Goal: Task Accomplishment & Management: Manage account settings

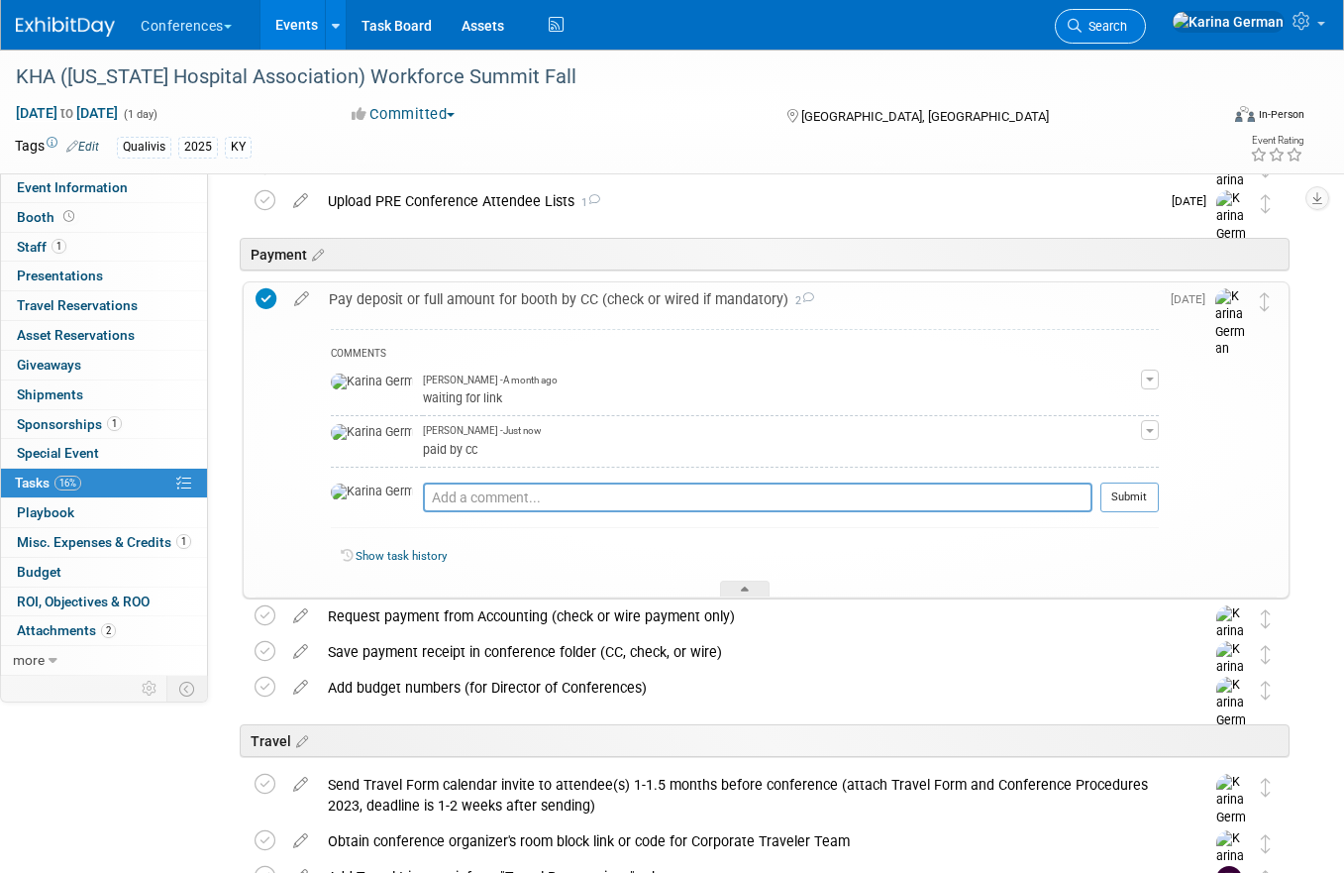
click at [1127, 21] on span "Search" at bounding box center [1105, 26] width 46 height 15
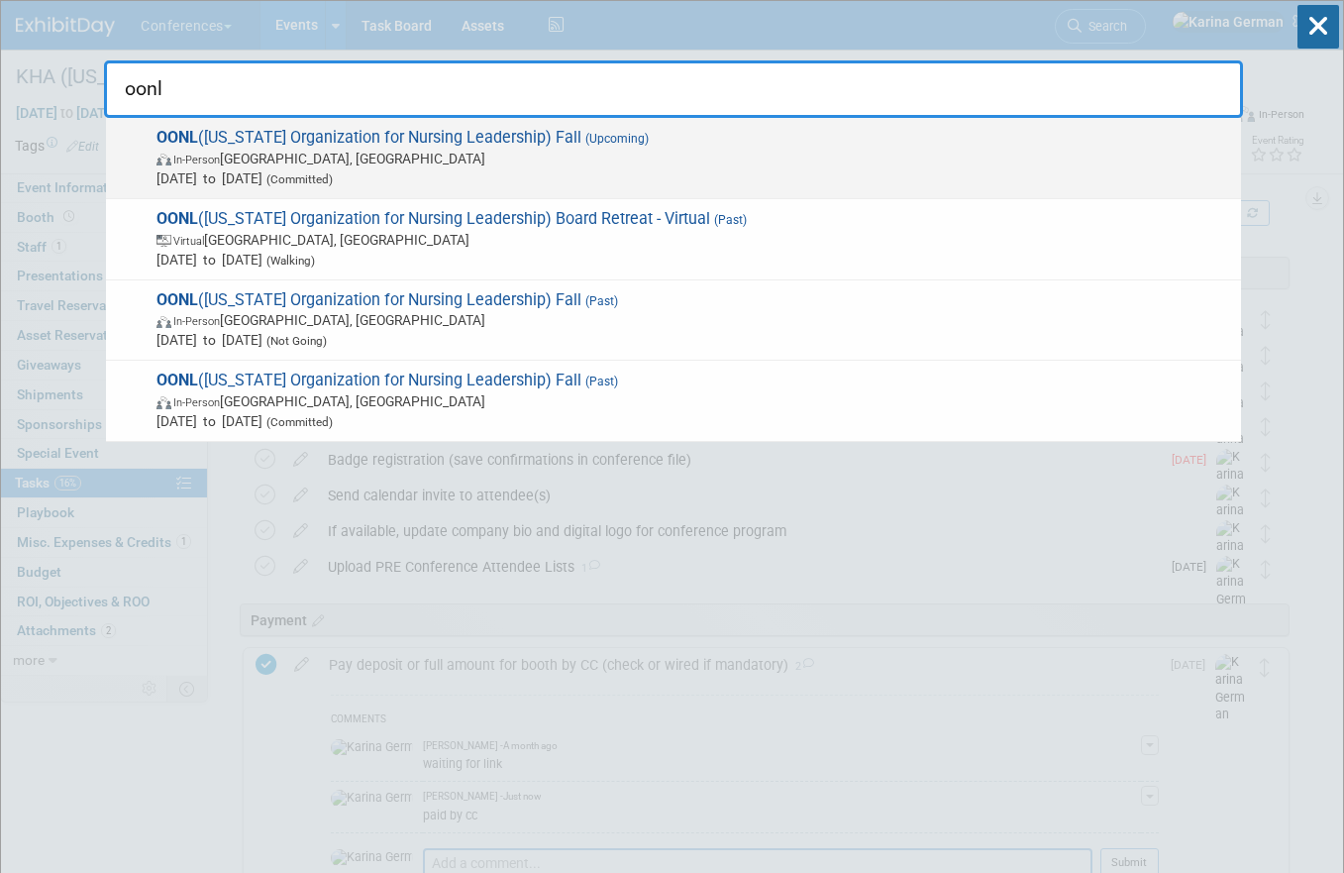
type input "oonl"
click at [435, 156] on span "In-Person Westerville, OH" at bounding box center [694, 159] width 1075 height 20
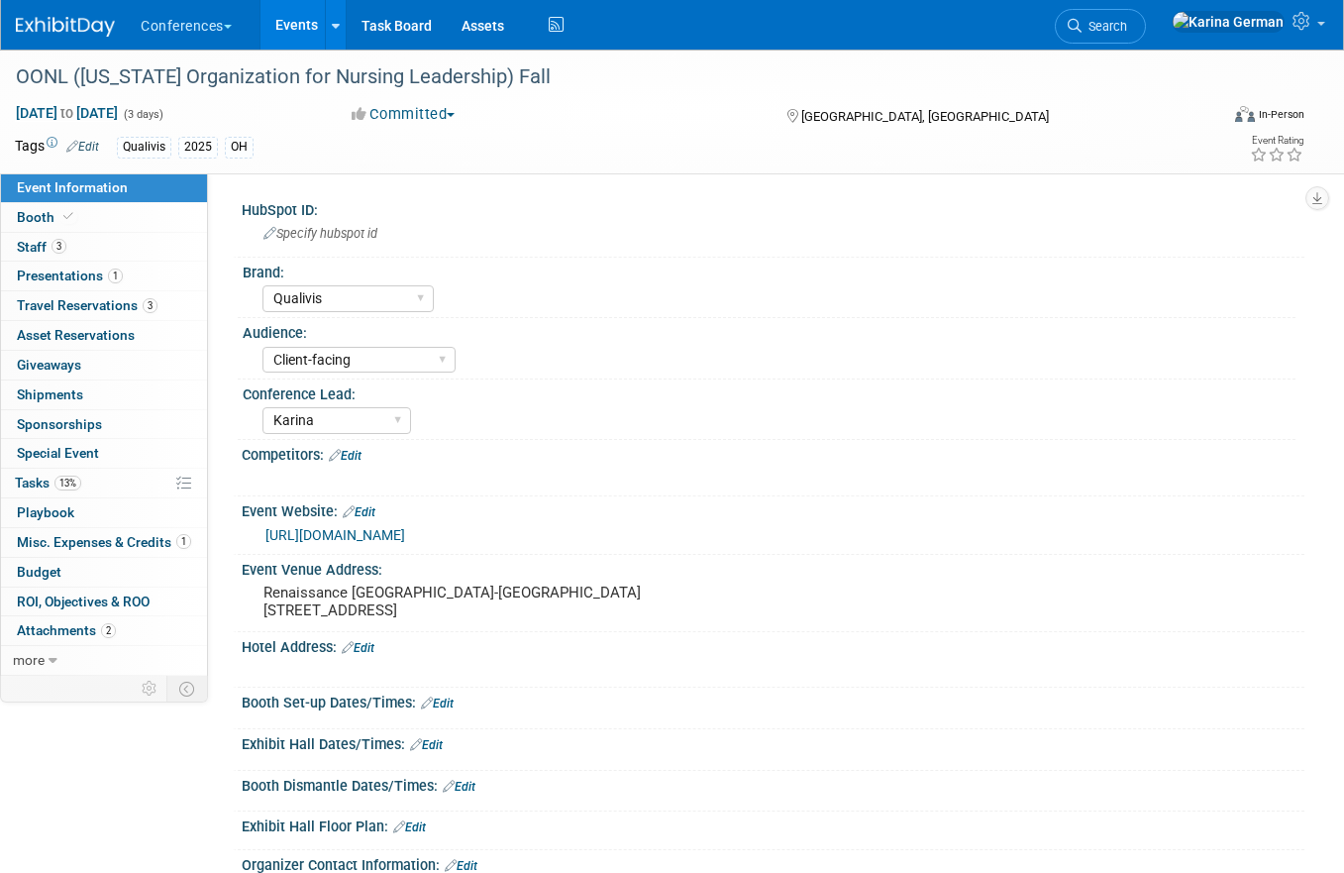
select select "Qualivis"
select select "Client-facing"
select select "Karina"
click at [105, 254] on link "3 Staff 3" at bounding box center [104, 247] width 206 height 29
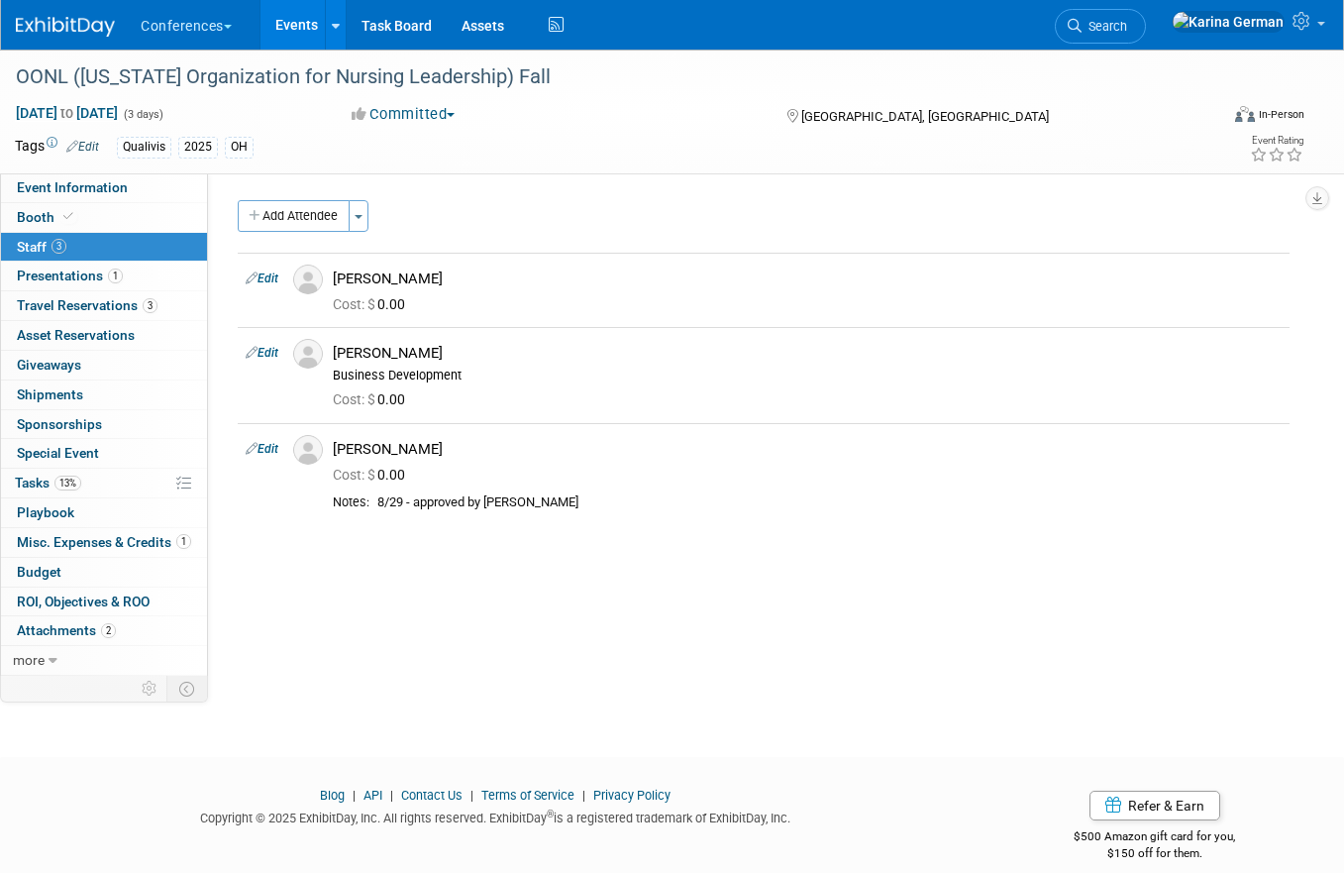
click at [307, 28] on link "Events" at bounding box center [297, 25] width 72 height 50
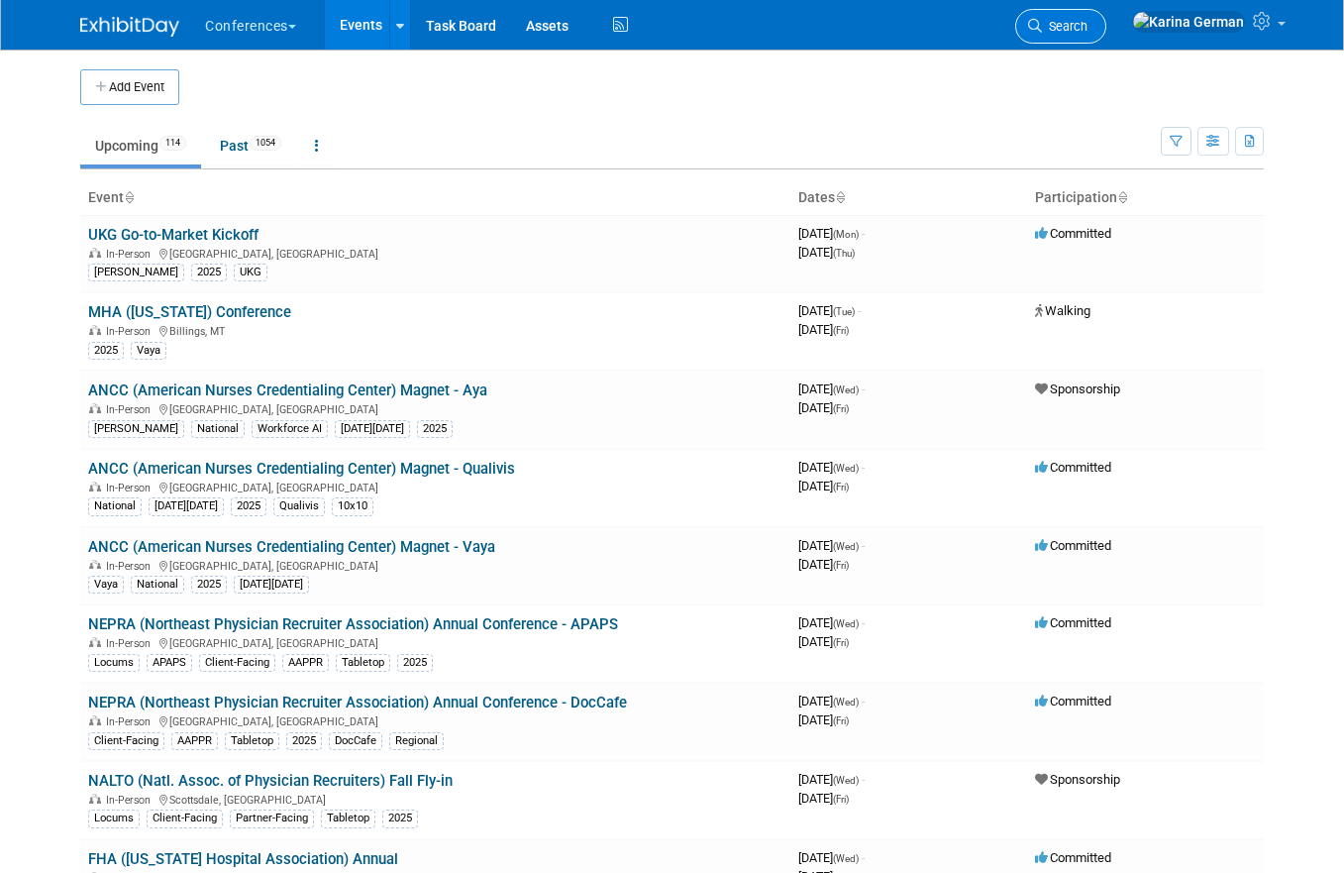
click at [1107, 34] on link "Search" at bounding box center [1060, 26] width 91 height 35
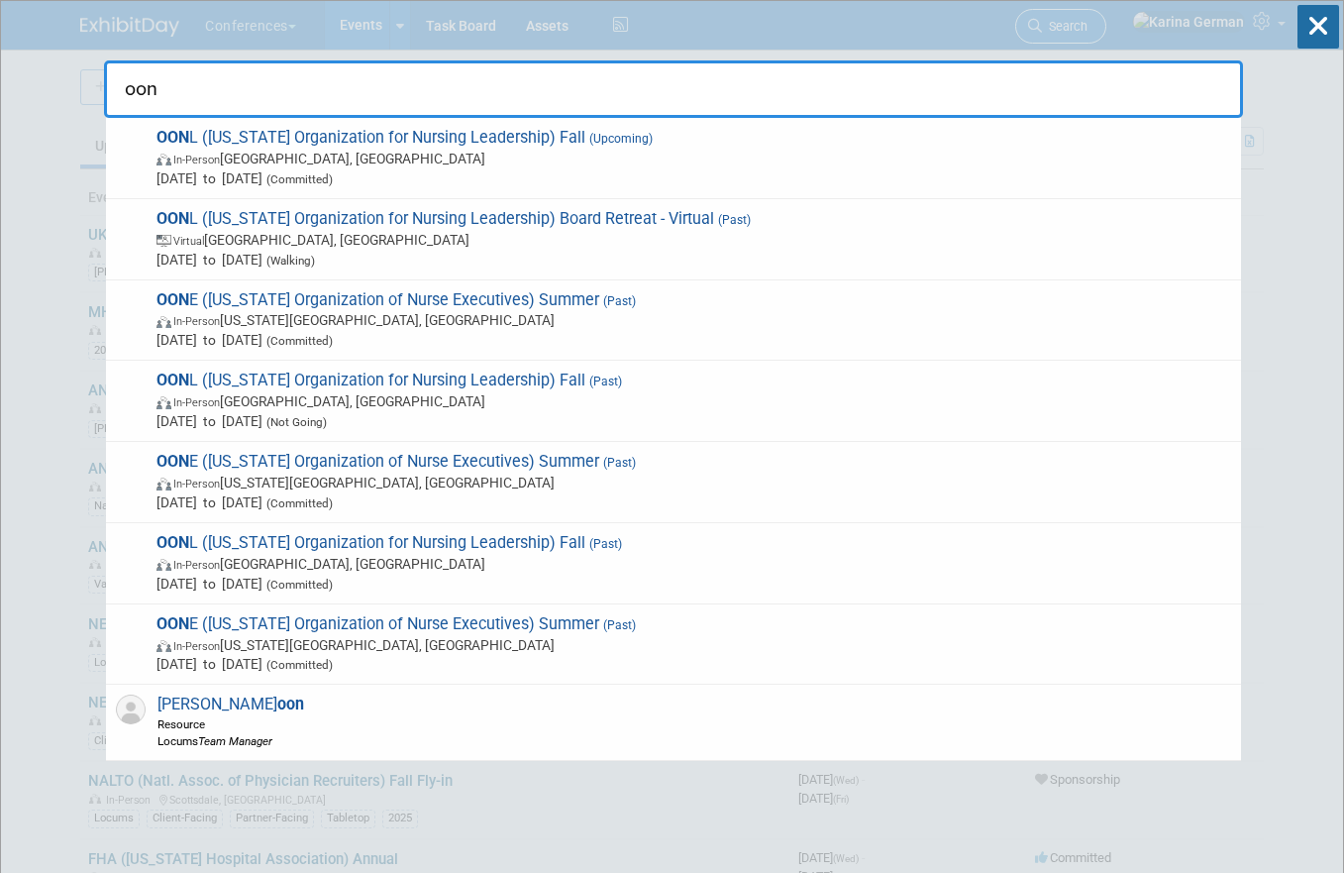
type input "oonl"
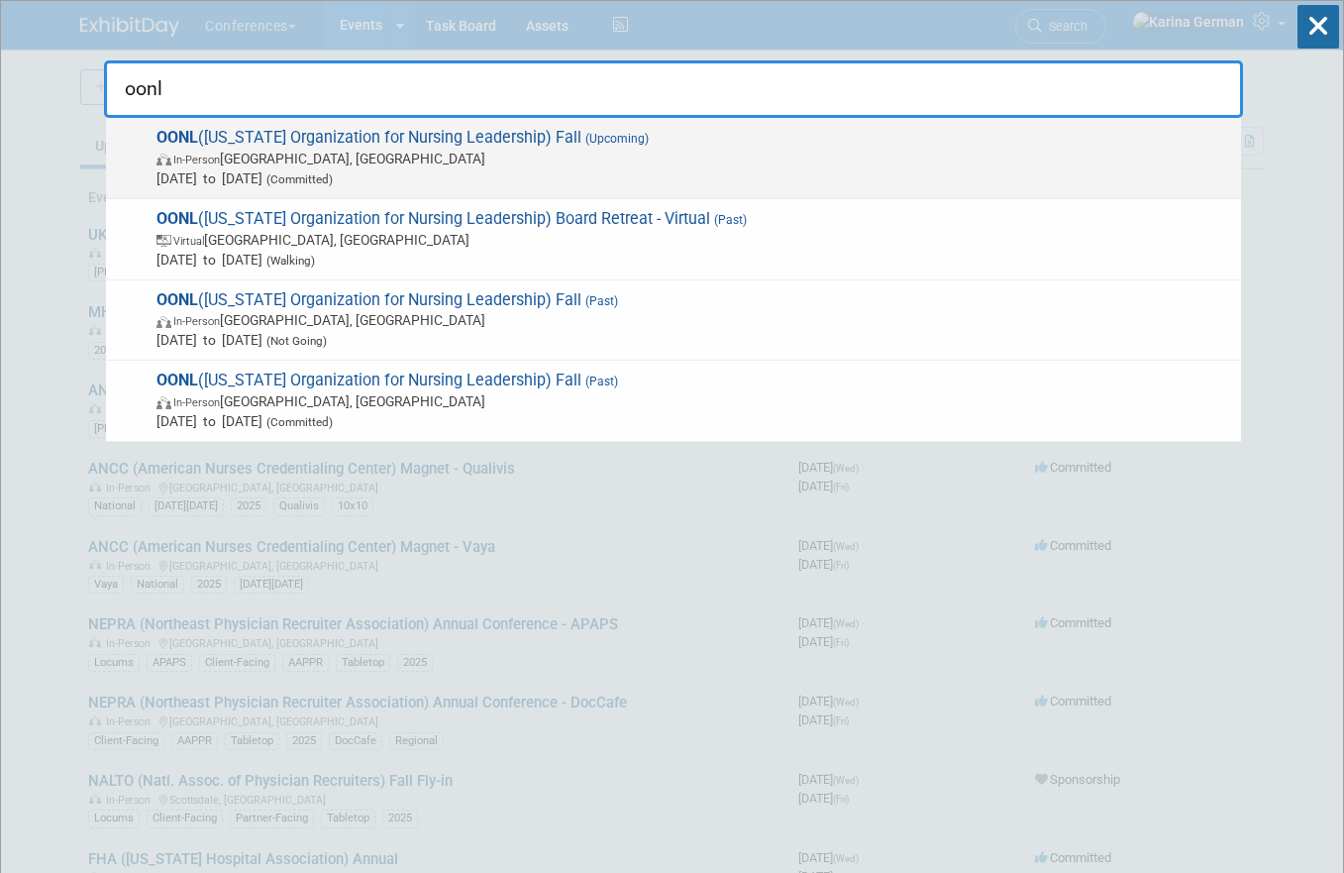
click at [533, 172] on span "Nov 5, 2025 to Nov 7, 2025 (Committed)" at bounding box center [694, 178] width 1075 height 20
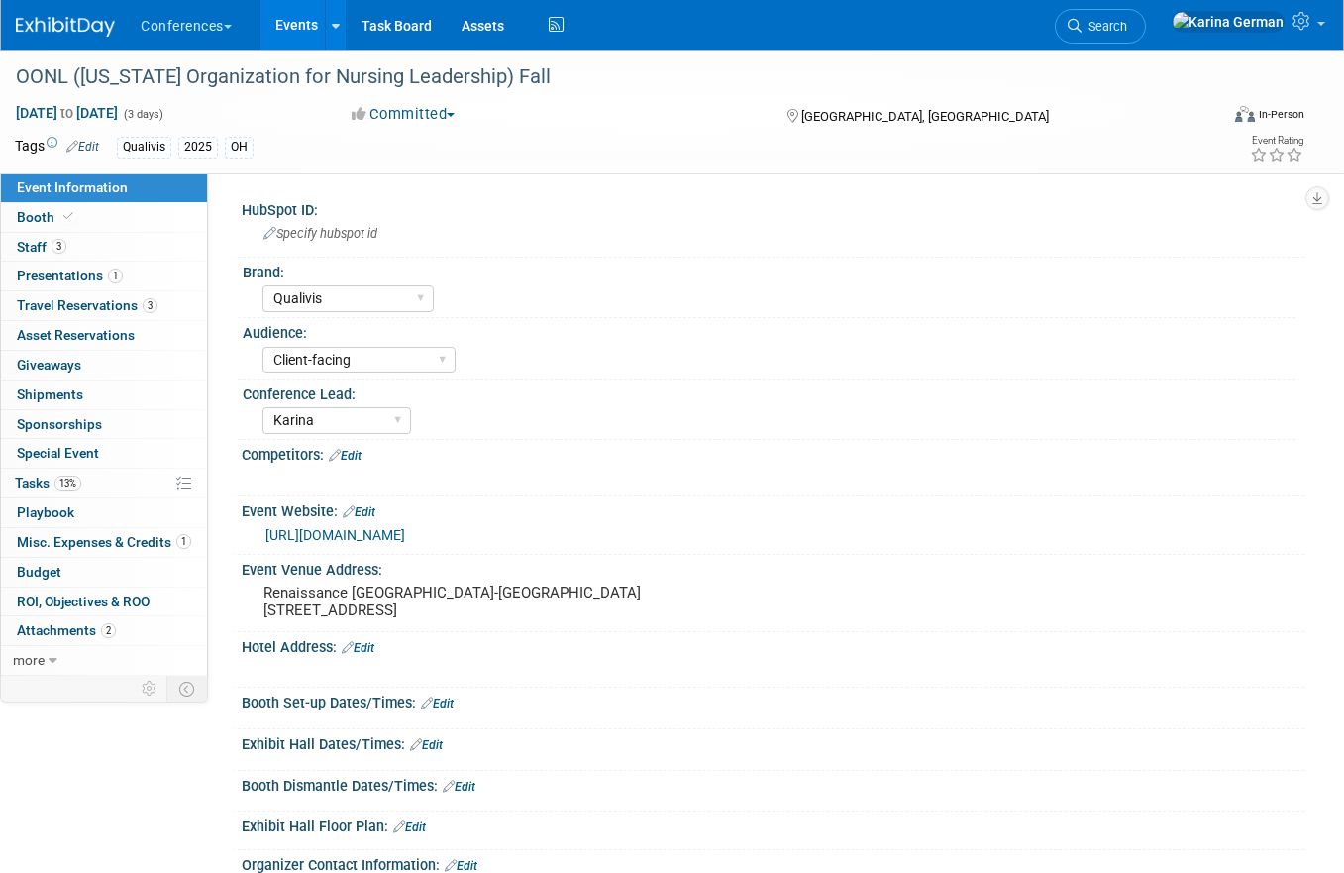
select select "Qualivis"
select select "Client-facing"
select select "Karina"
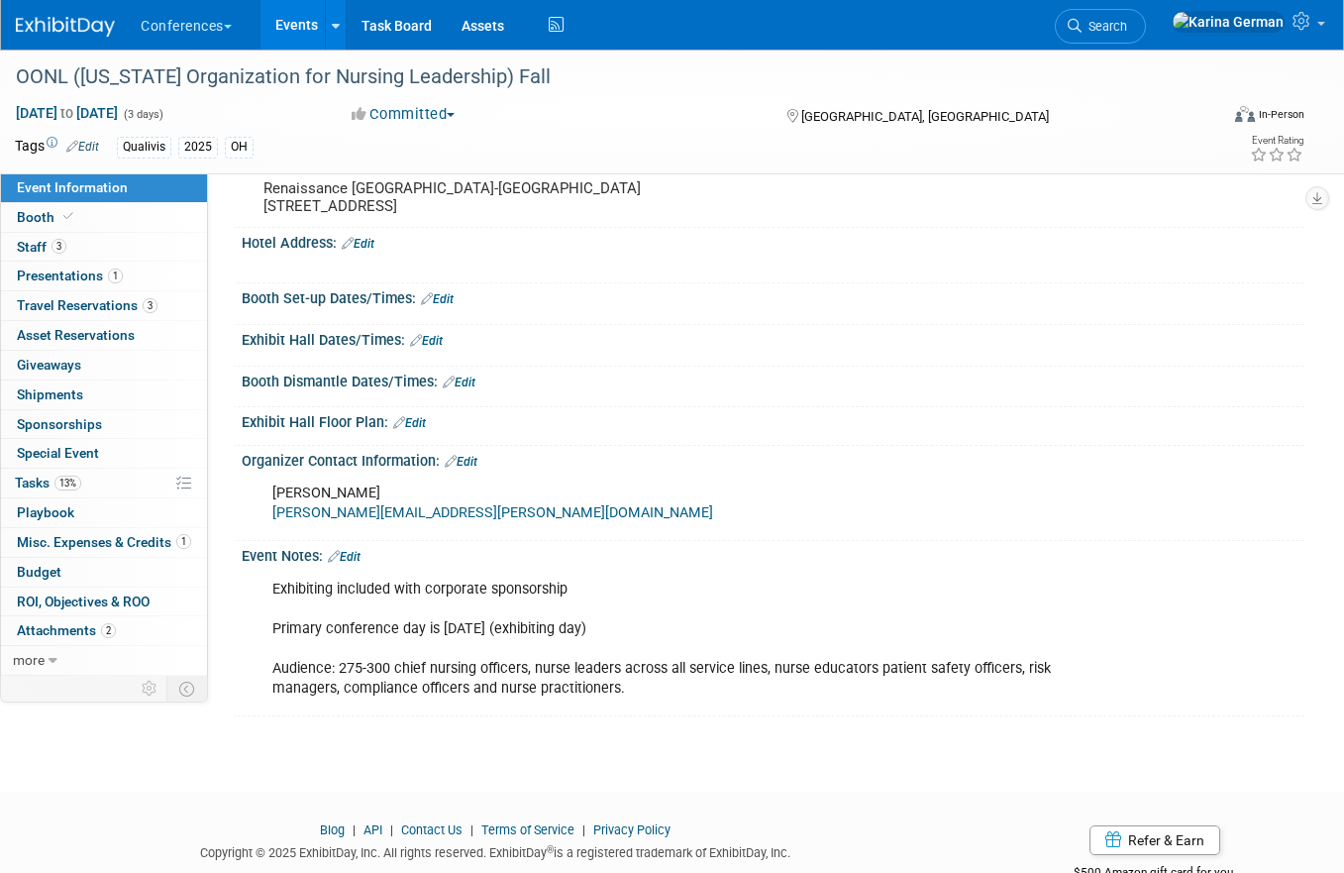
scroll to position [415, 0]
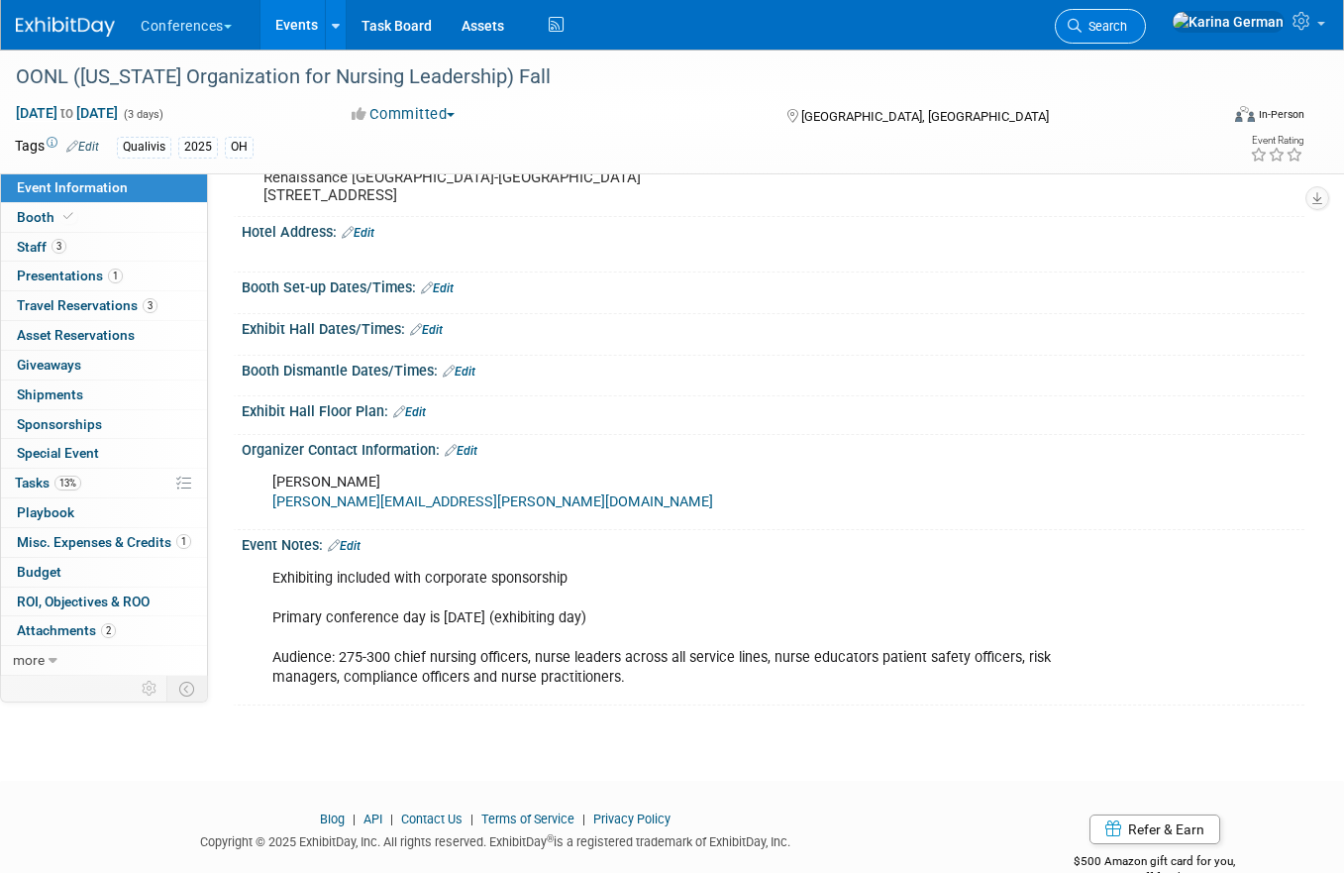
click at [1082, 21] on icon at bounding box center [1075, 26] width 14 height 14
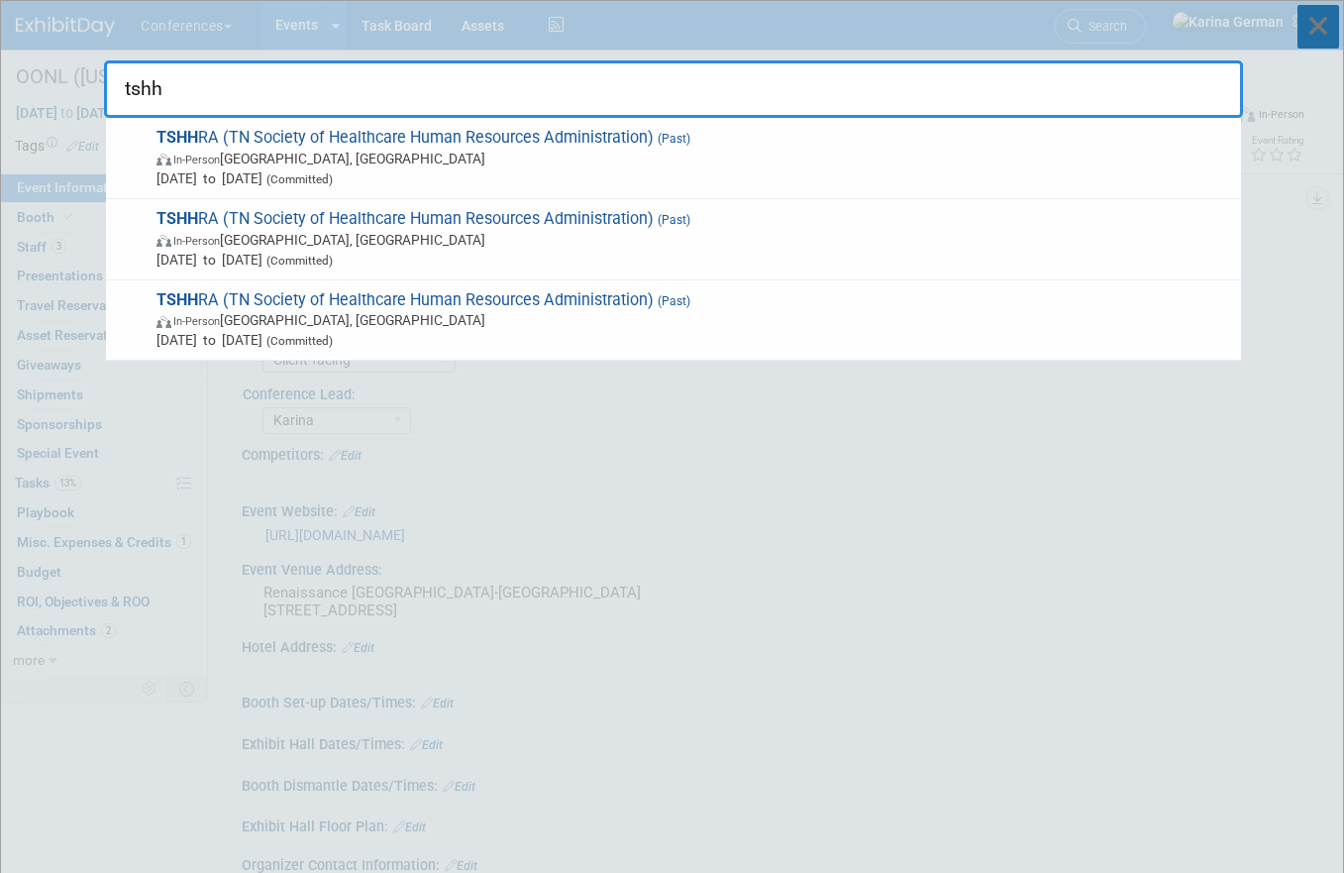
type input "tshh"
click at [1337, 36] on icon at bounding box center [1319, 27] width 42 height 44
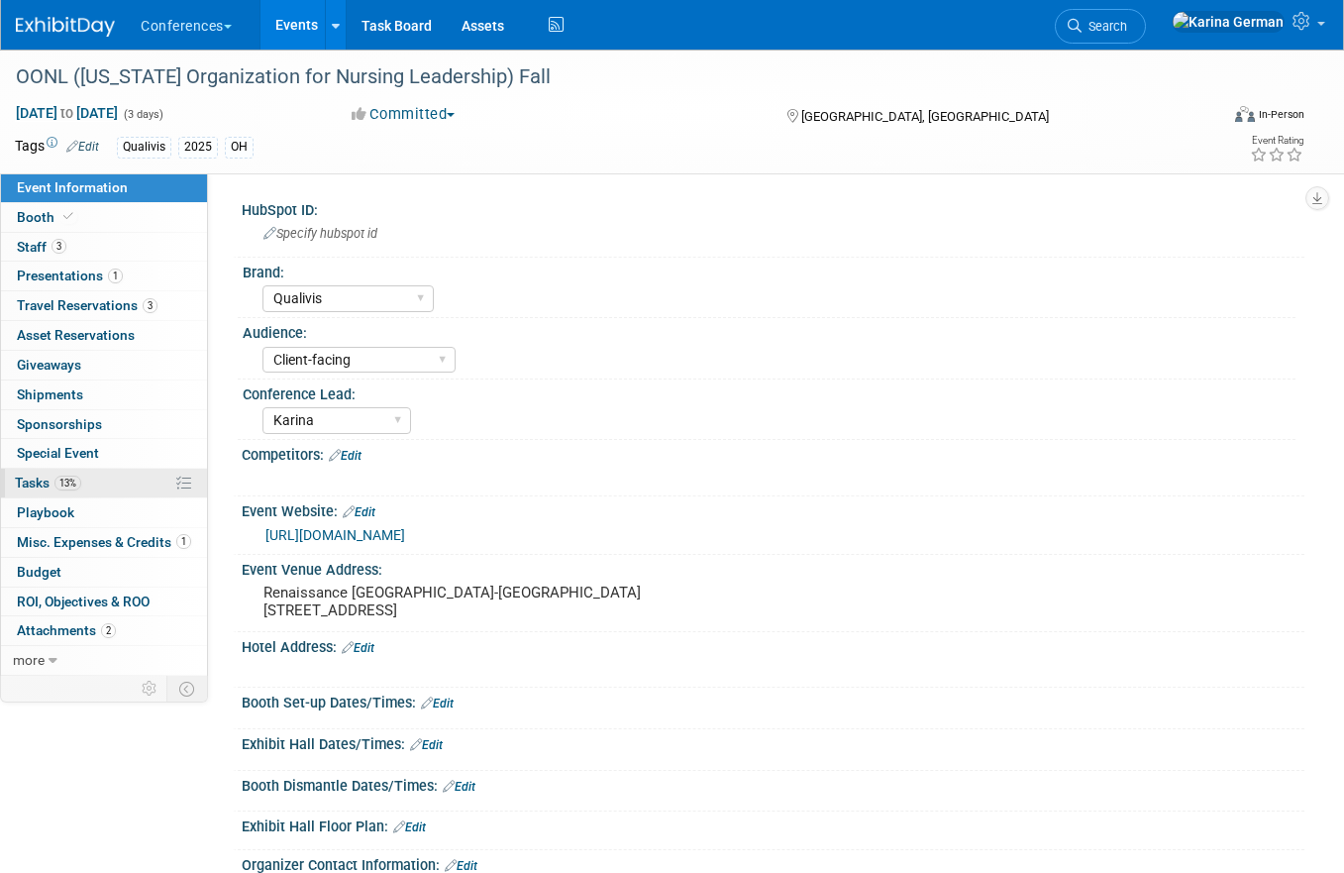
click at [70, 476] on span "13%" at bounding box center [67, 483] width 27 height 15
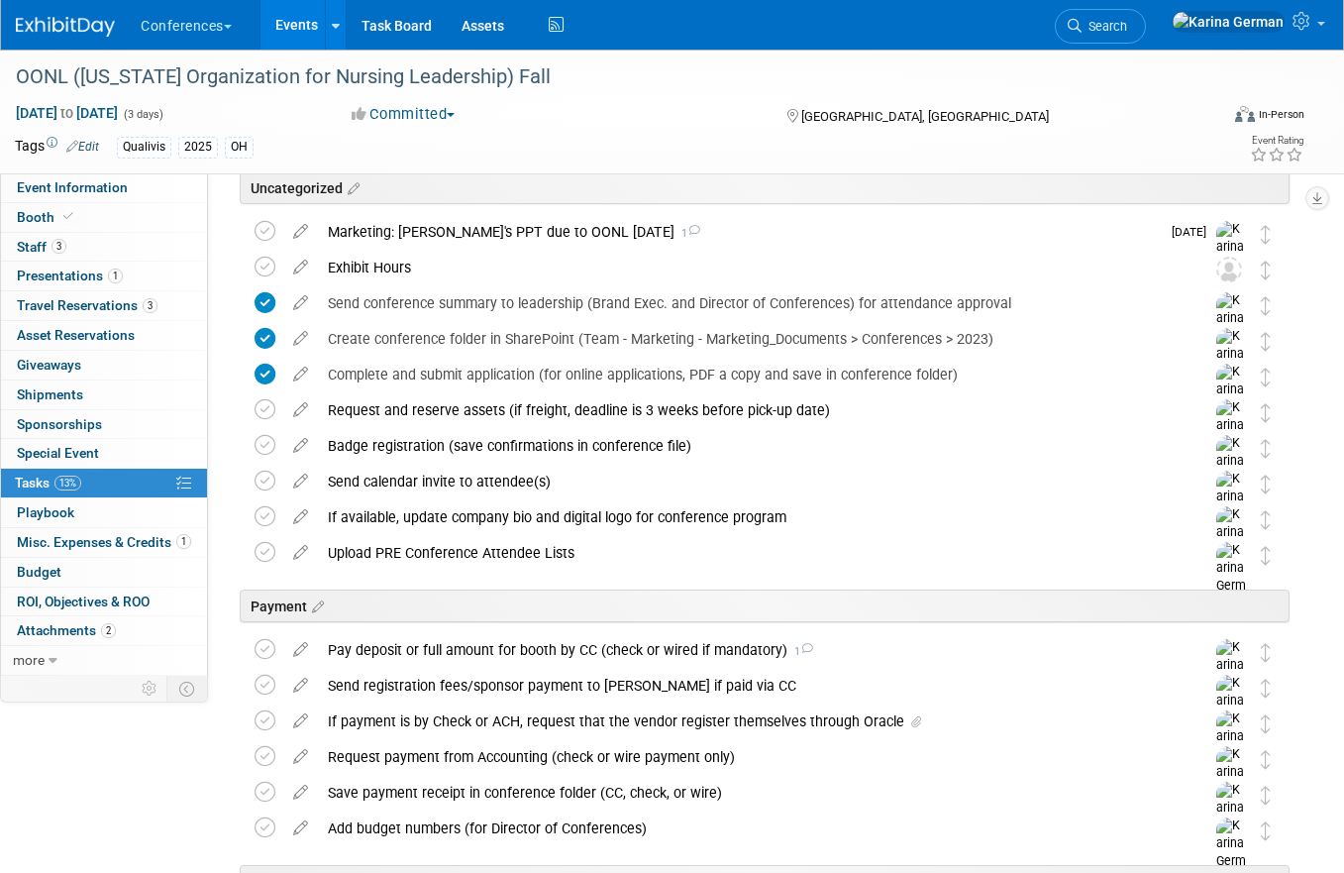
scroll to position [106, 0]
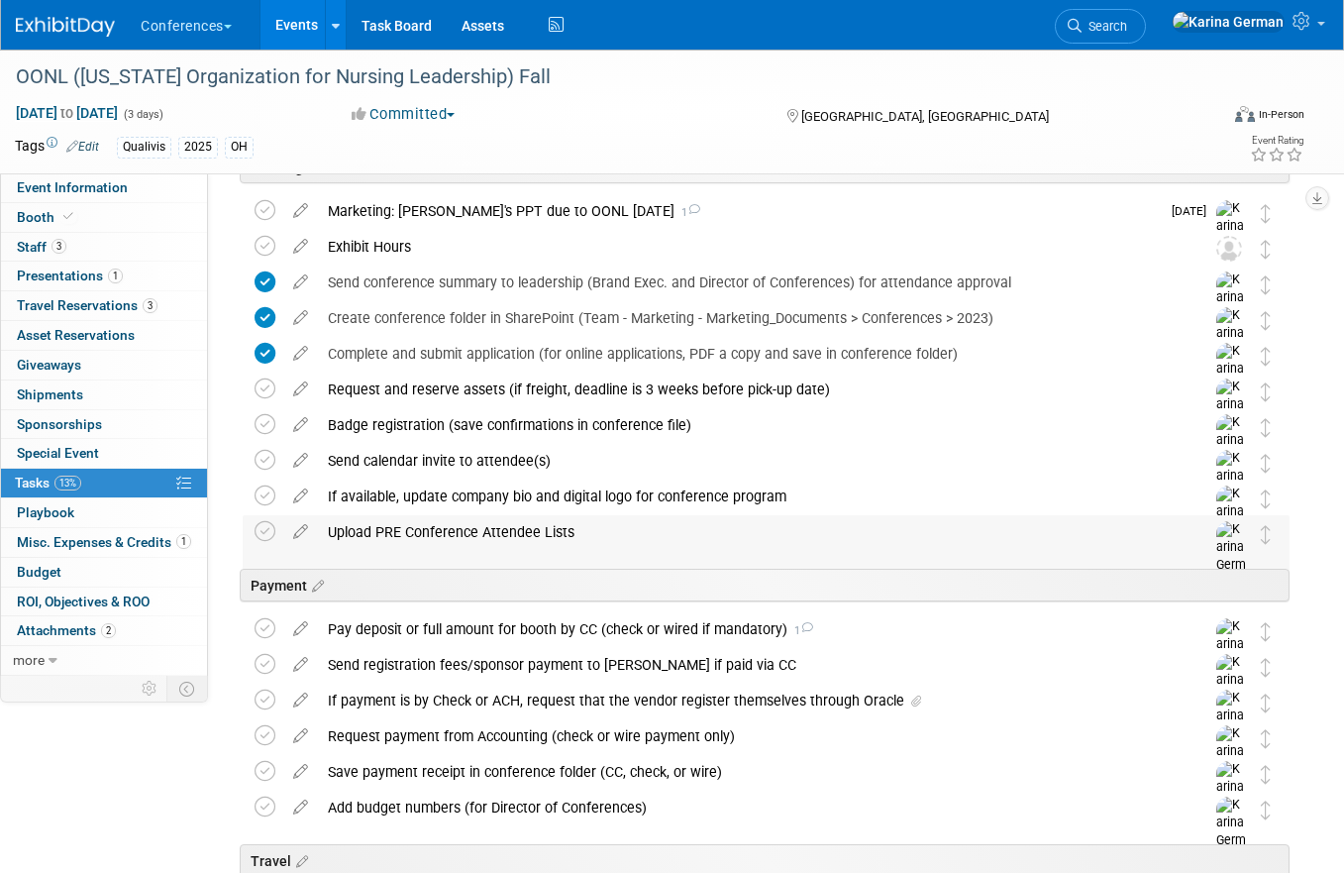
click at [583, 533] on div "Upload PRE Conference Attendee Lists" at bounding box center [747, 532] width 859 height 34
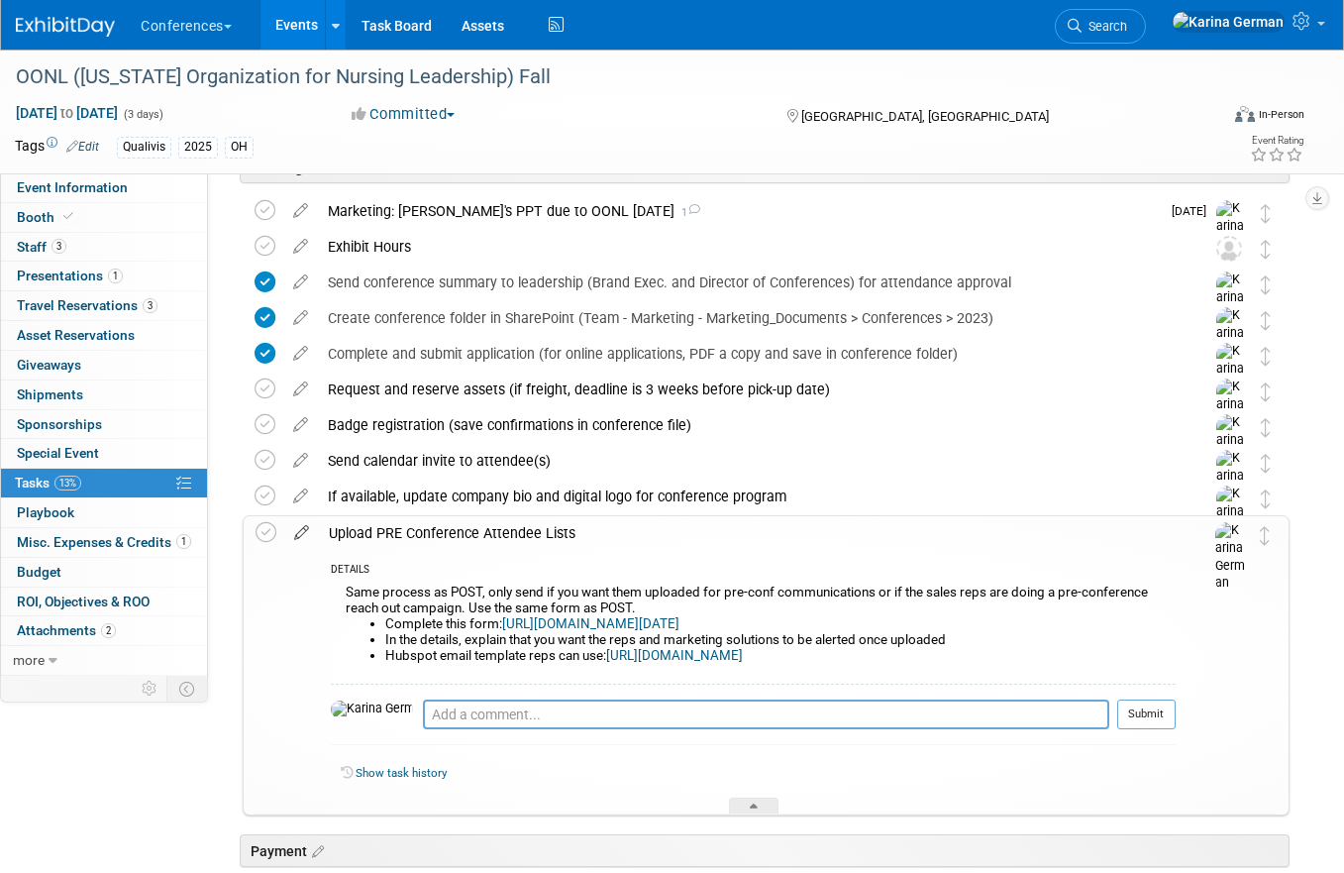
click at [284, 529] on icon at bounding box center [301, 528] width 35 height 25
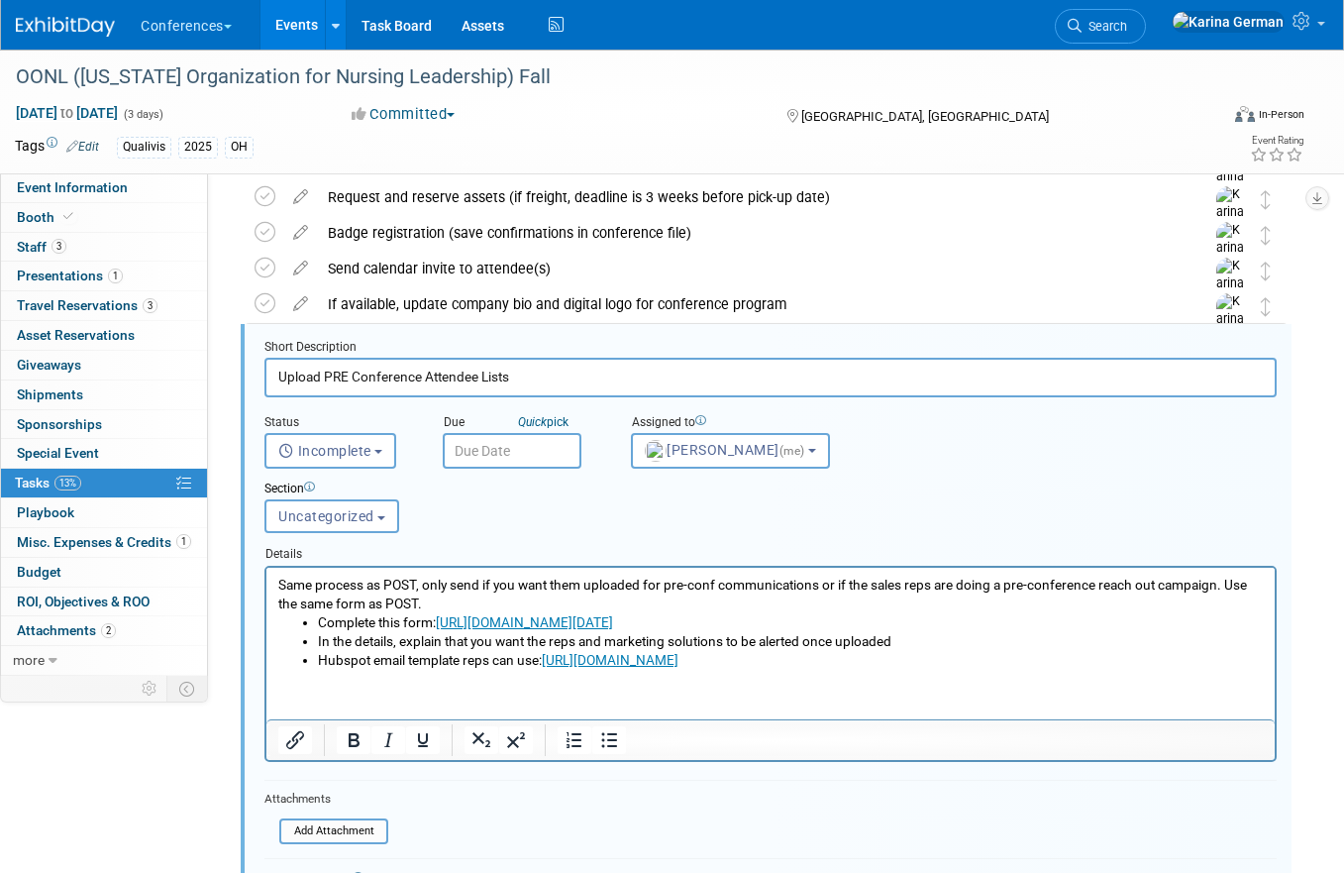
scroll to position [332, 0]
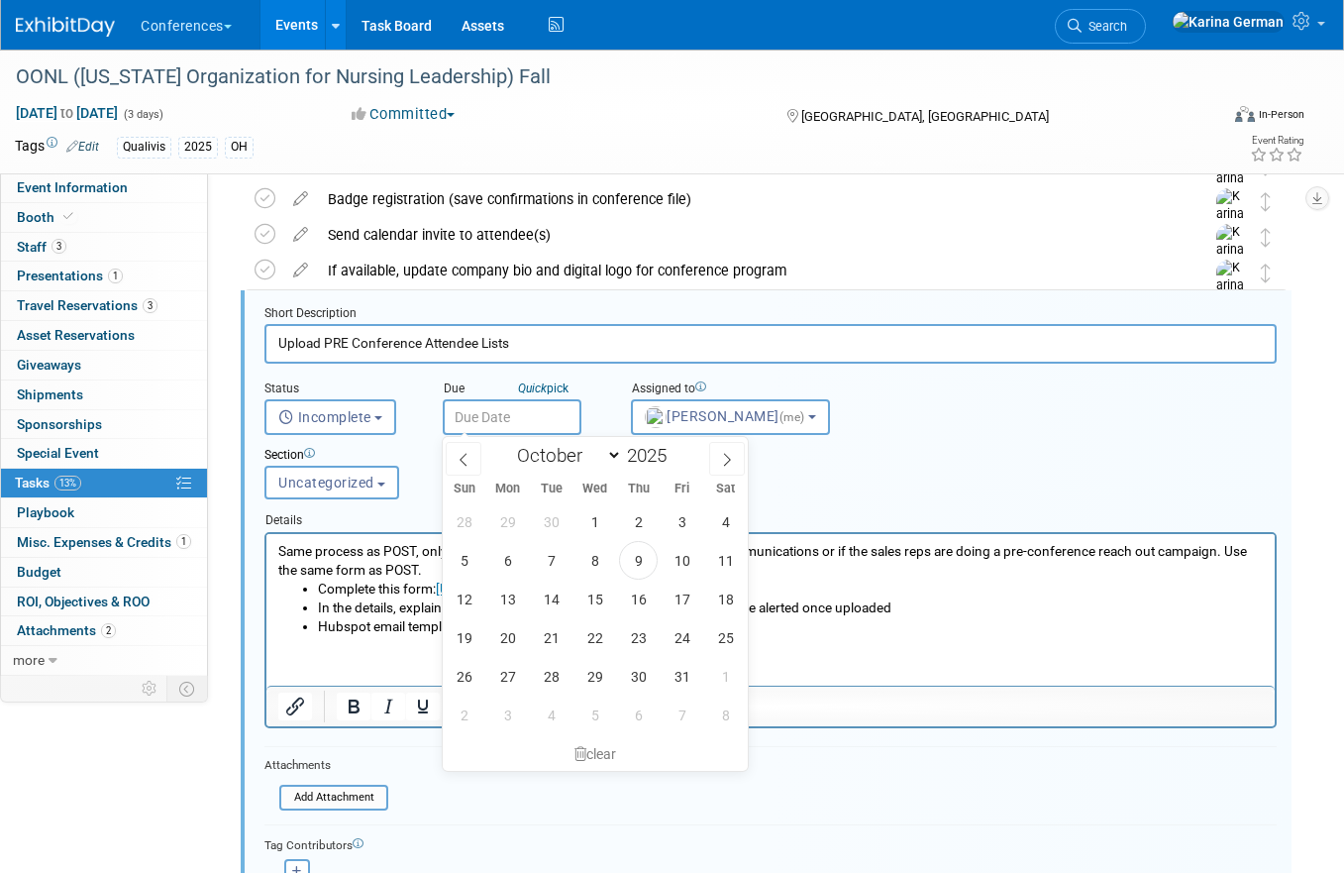
click at [541, 416] on input "text" at bounding box center [512, 417] width 139 height 36
click at [589, 641] on span "22" at bounding box center [595, 637] width 39 height 39
type input "Oct 22, 2025"
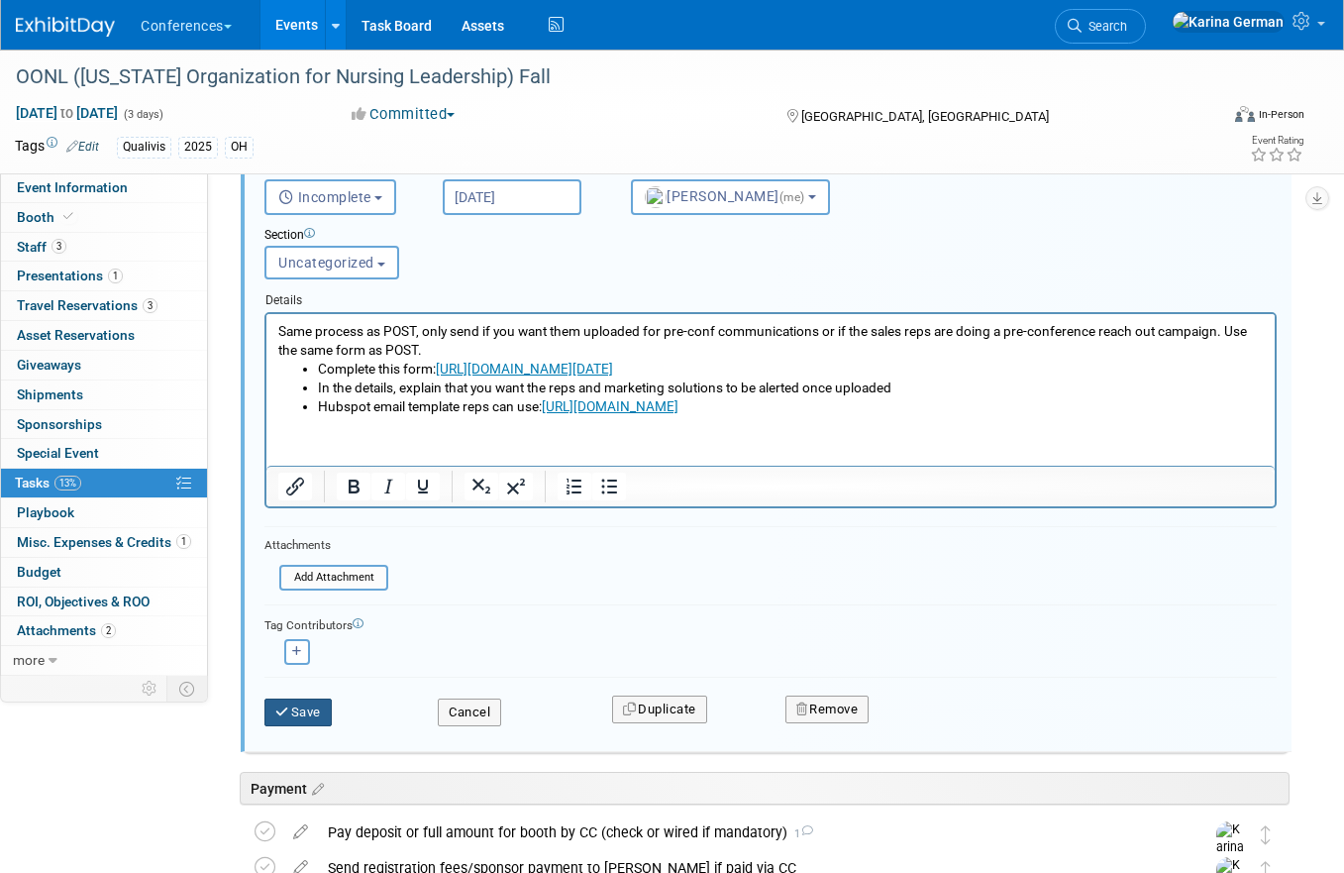
click at [307, 700] on button "Save" at bounding box center [297, 712] width 67 height 28
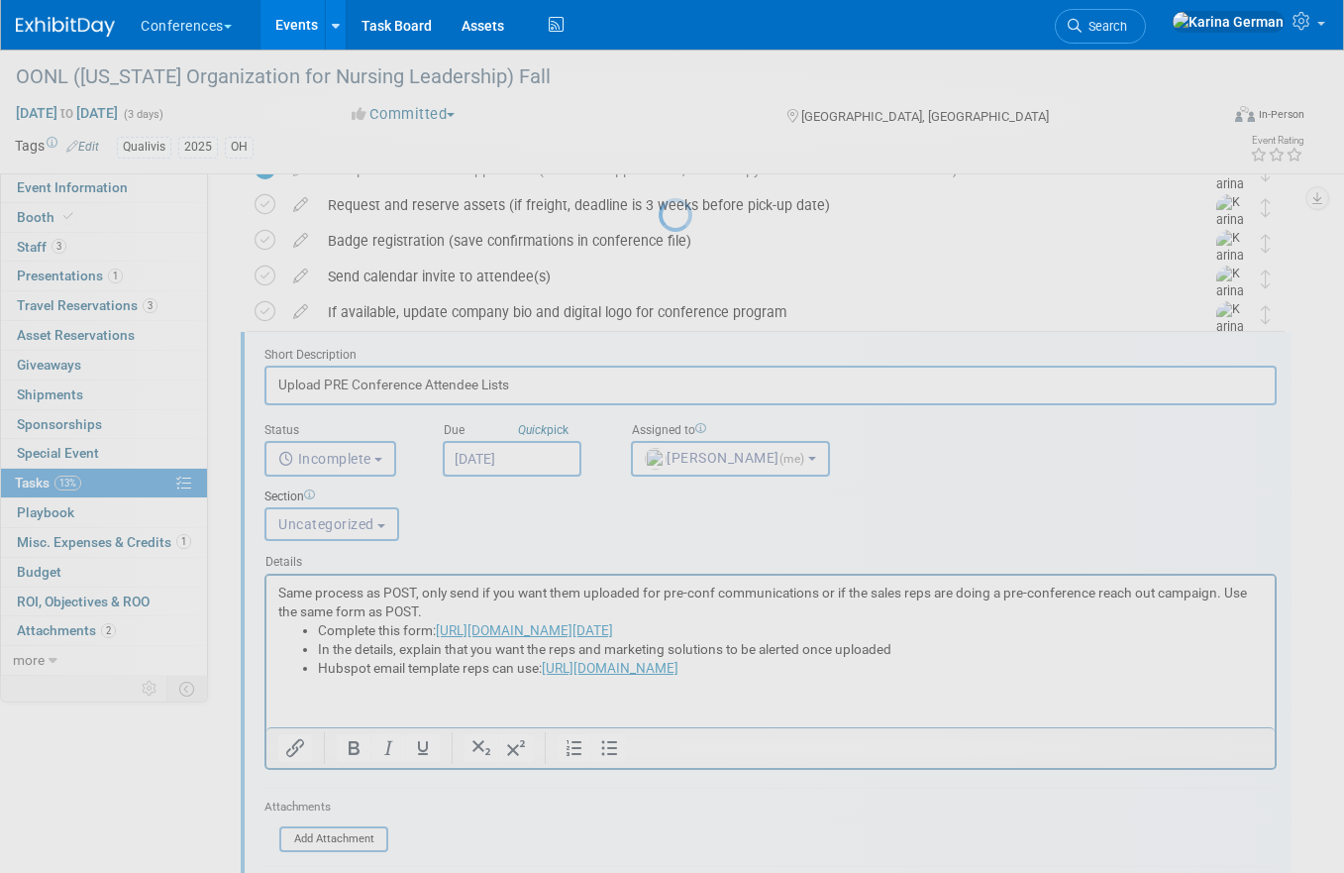
scroll to position [248, 0]
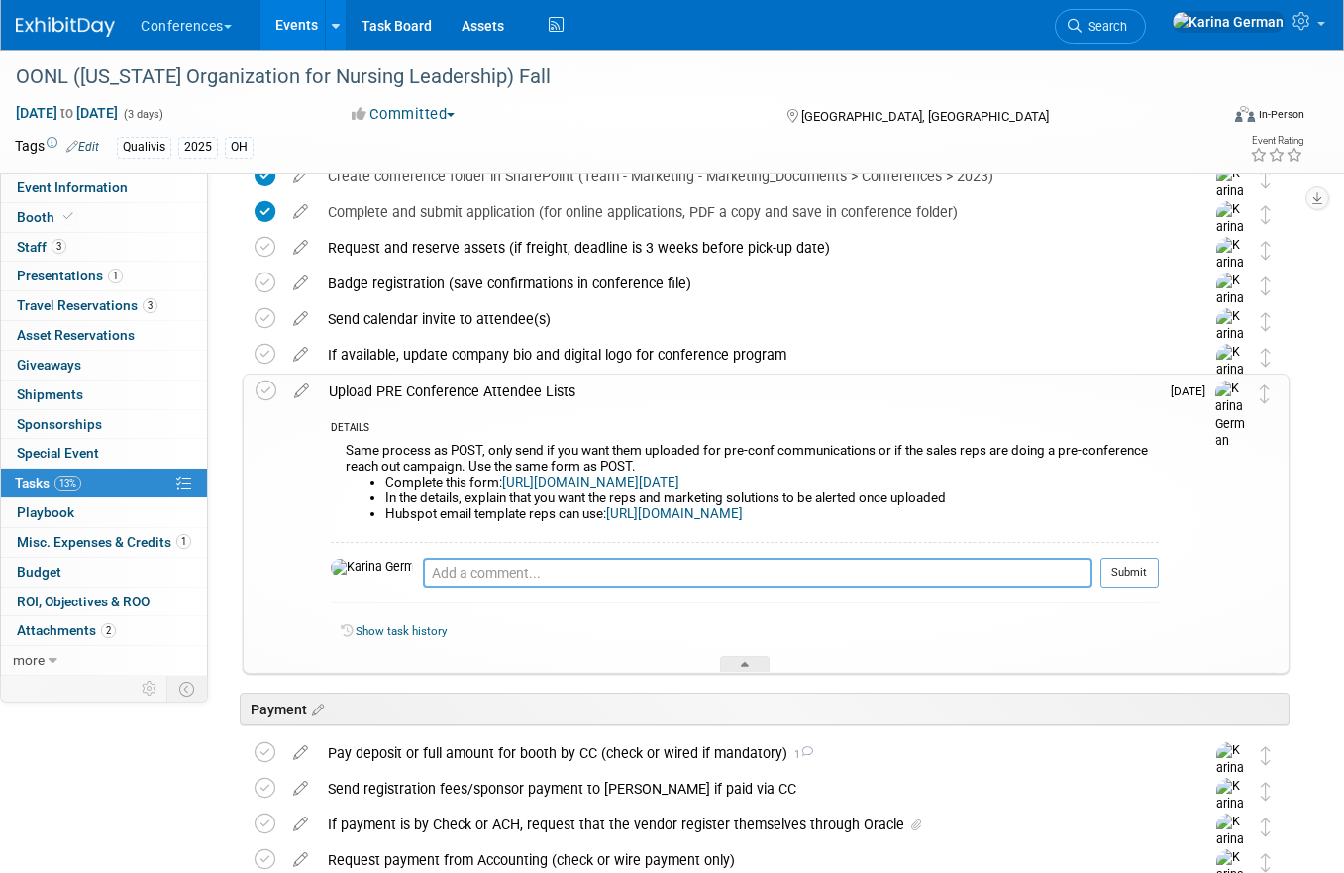
click at [427, 577] on textarea at bounding box center [758, 573] width 670 height 30
type textarea "requested list"
click at [1139, 564] on button "Submit" at bounding box center [1130, 573] width 58 height 30
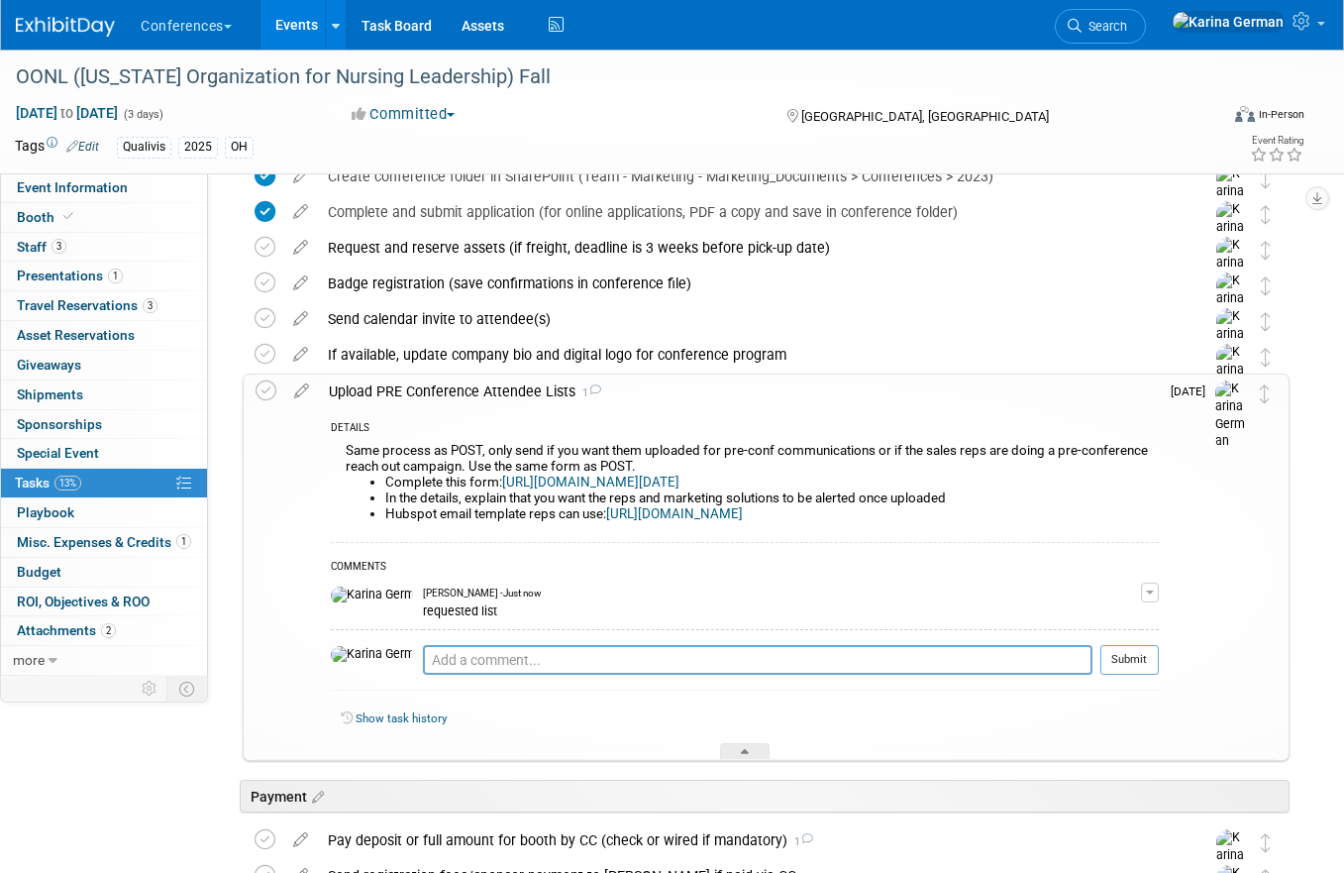
click at [668, 395] on div "Upload PRE Conference Attendee Lists 1" at bounding box center [739, 391] width 840 height 34
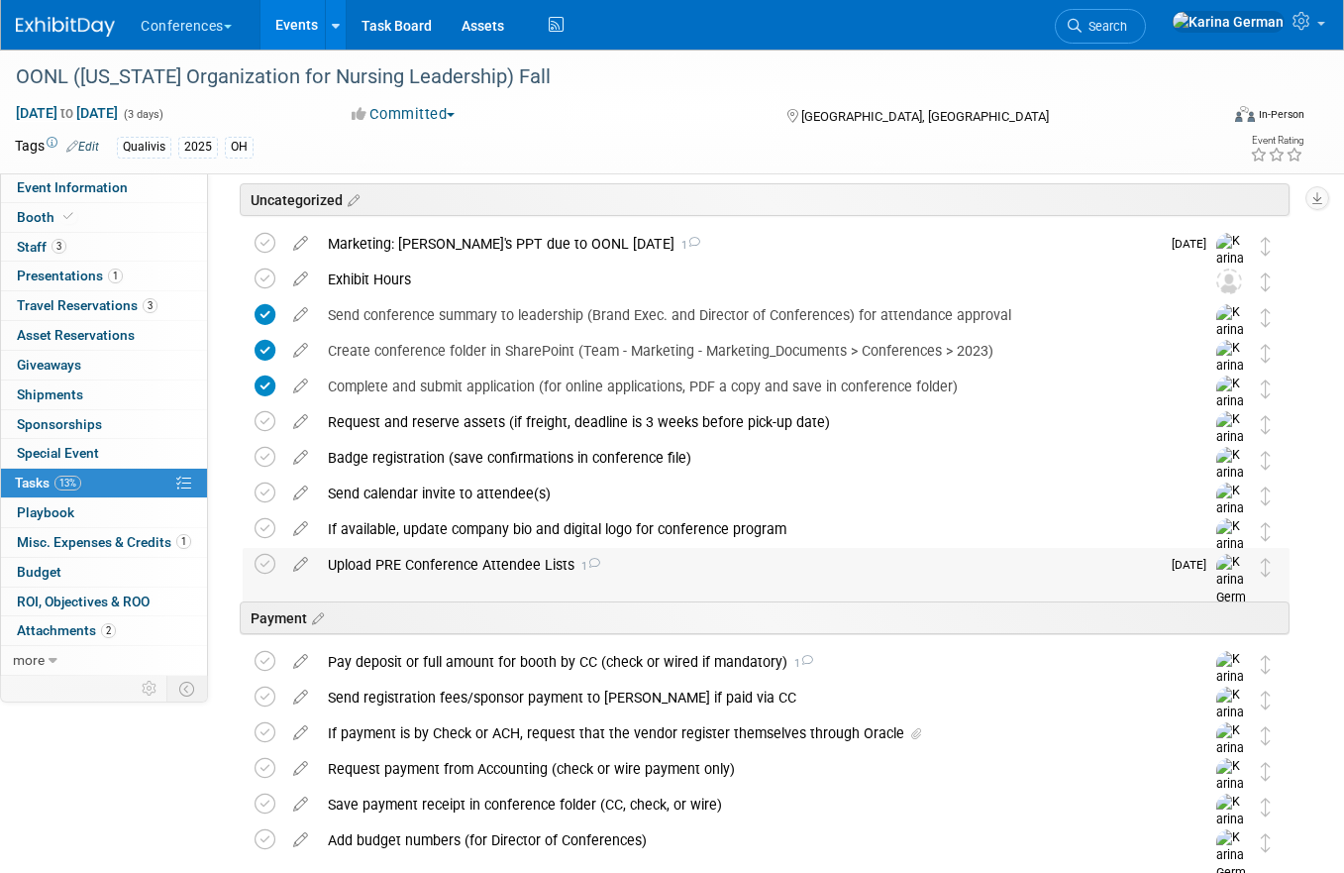
scroll to position [0, 0]
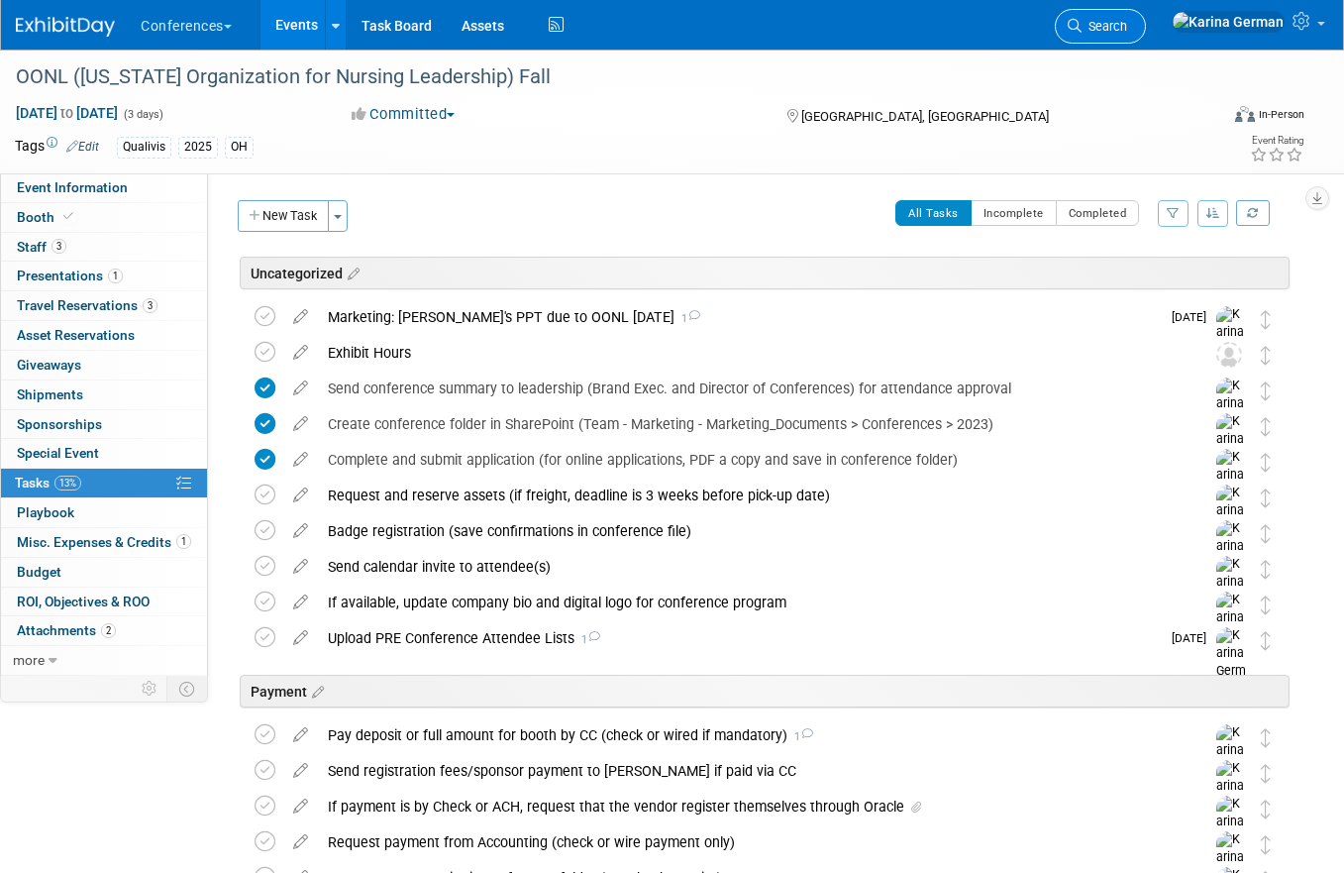
click at [1146, 37] on link "Search" at bounding box center [1100, 26] width 91 height 35
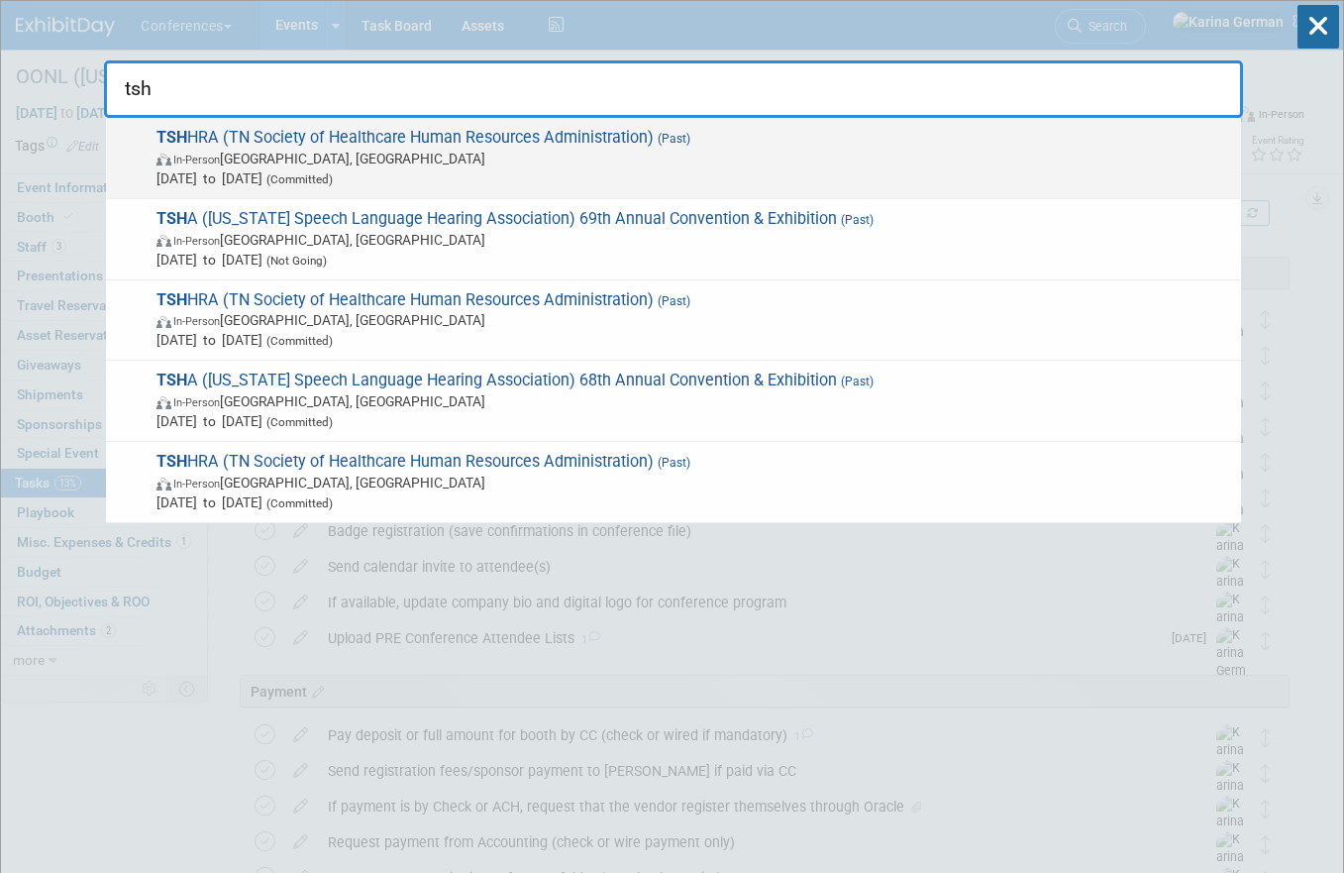
type input "tsh"
click at [250, 169] on span "Sep 25, 2025 to Sep 26, 2025 (Committed)" at bounding box center [694, 178] width 1075 height 20
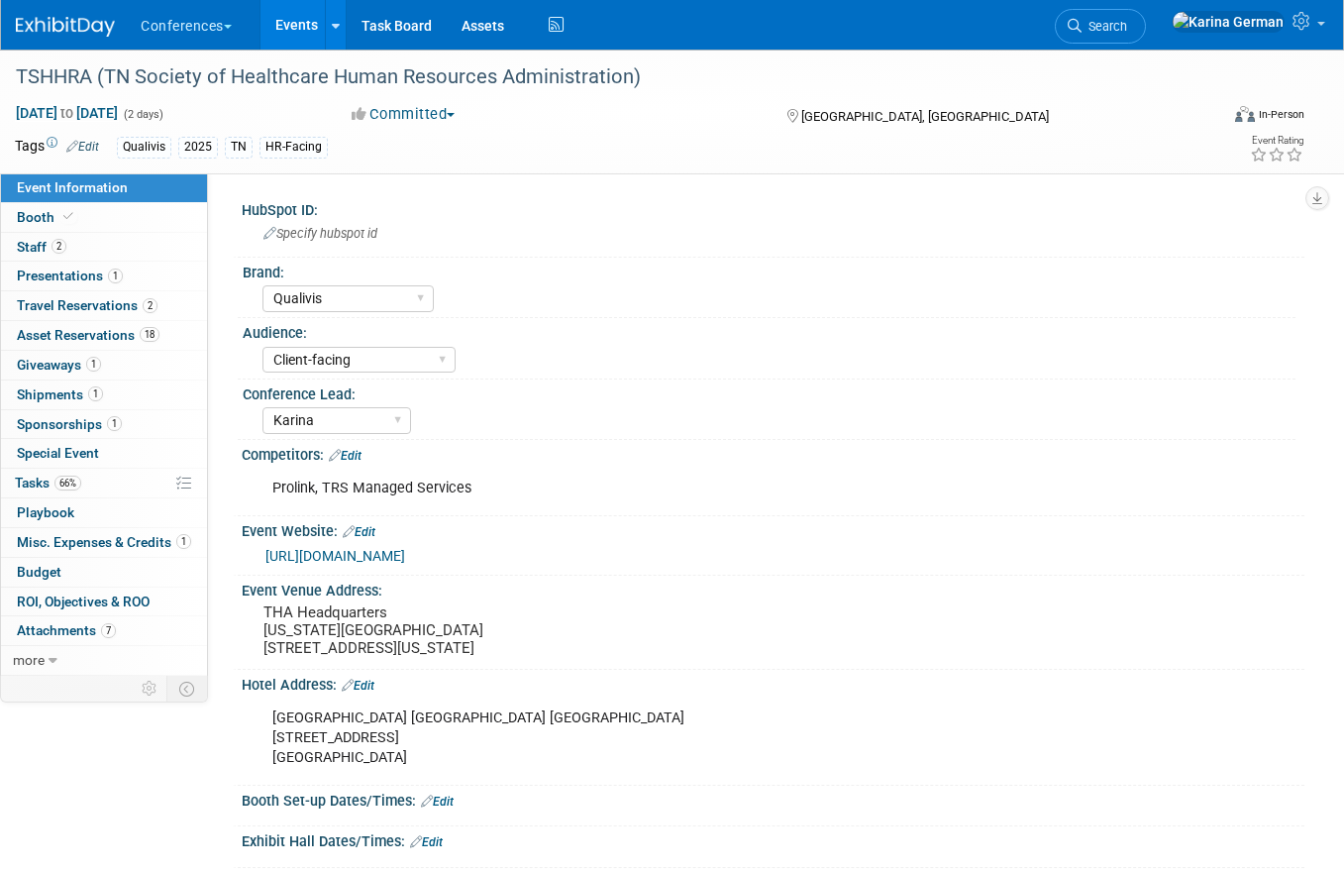
select select "Qualivis"
select select "Client-facing"
select select "Karina"
click at [98, 428] on span "Sponsorships 1" at bounding box center [69, 424] width 105 height 16
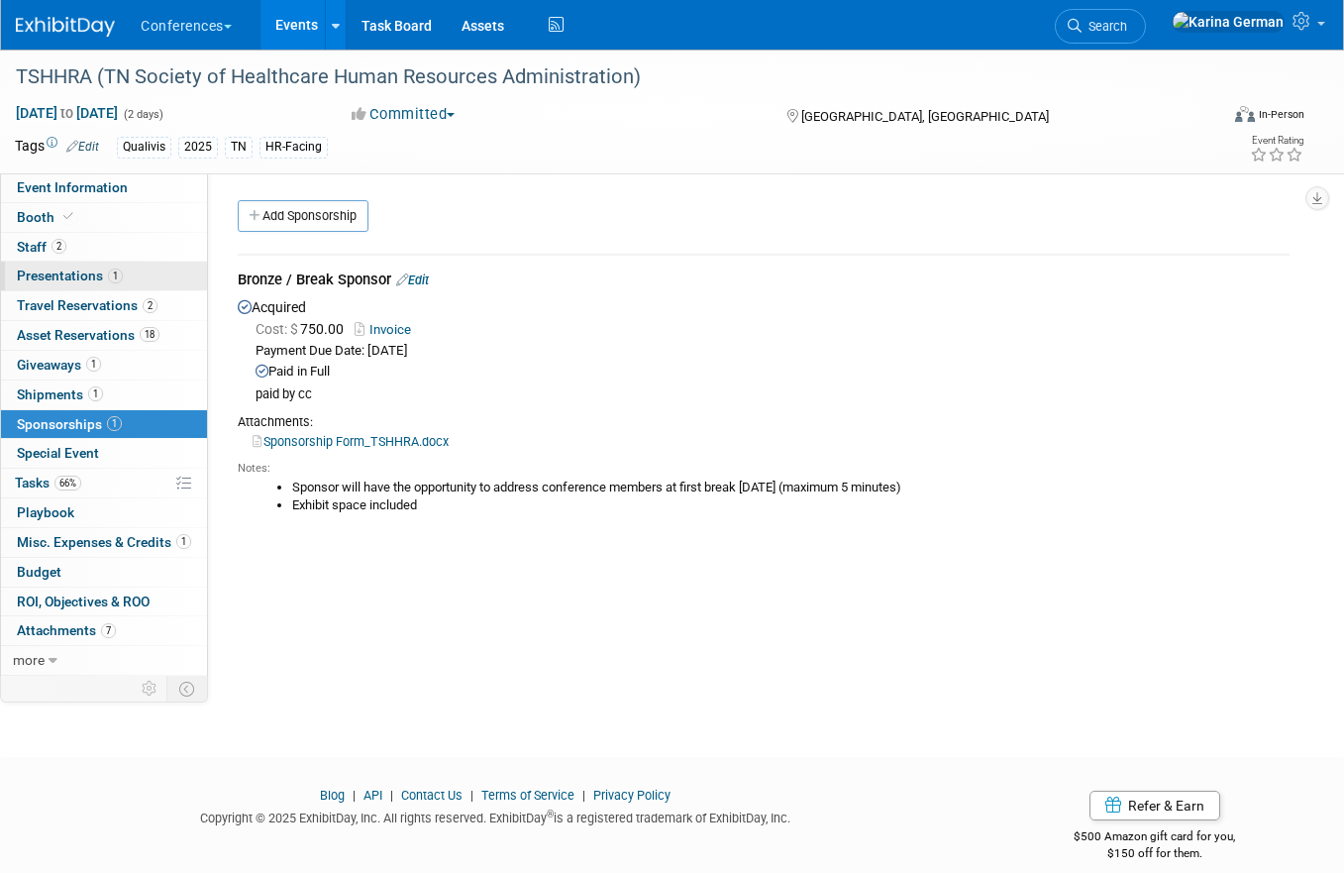
click at [126, 276] on link "1 Presentations 1" at bounding box center [104, 276] width 206 height 29
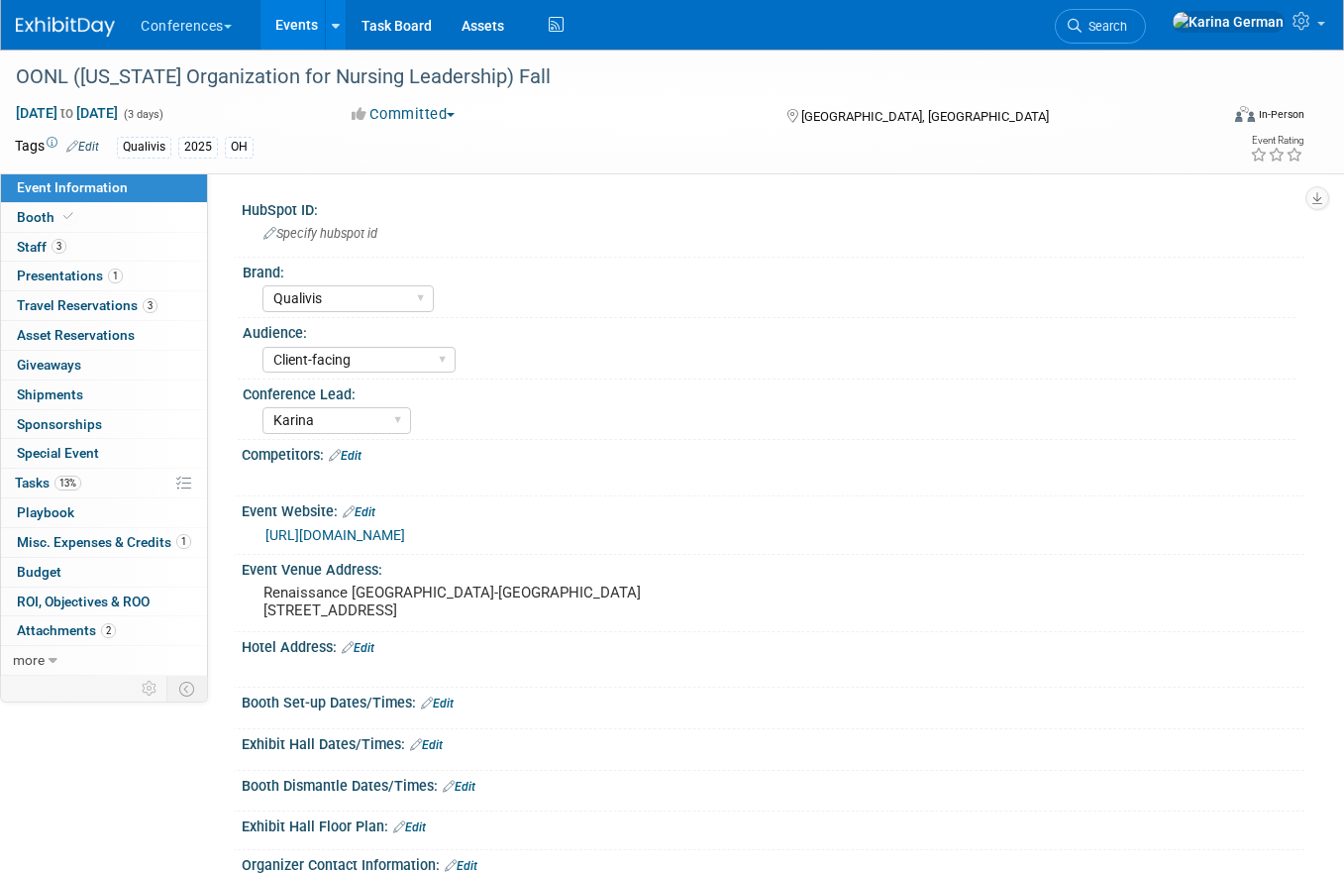
select select "Qualivis"
select select "Client-facing"
select select "Karina"
